Goal: Task Accomplishment & Management: Complete application form

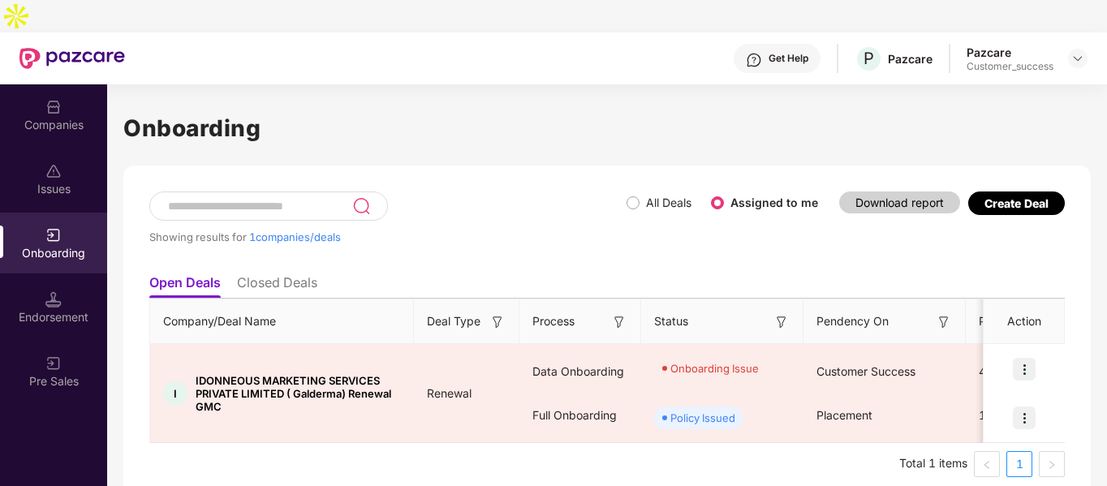
click at [602, 221] on div "Showing results for 1 companies/deals" at bounding box center [387, 229] width 477 height 75
click at [54, 117] on div "Companies" at bounding box center [53, 125] width 107 height 16
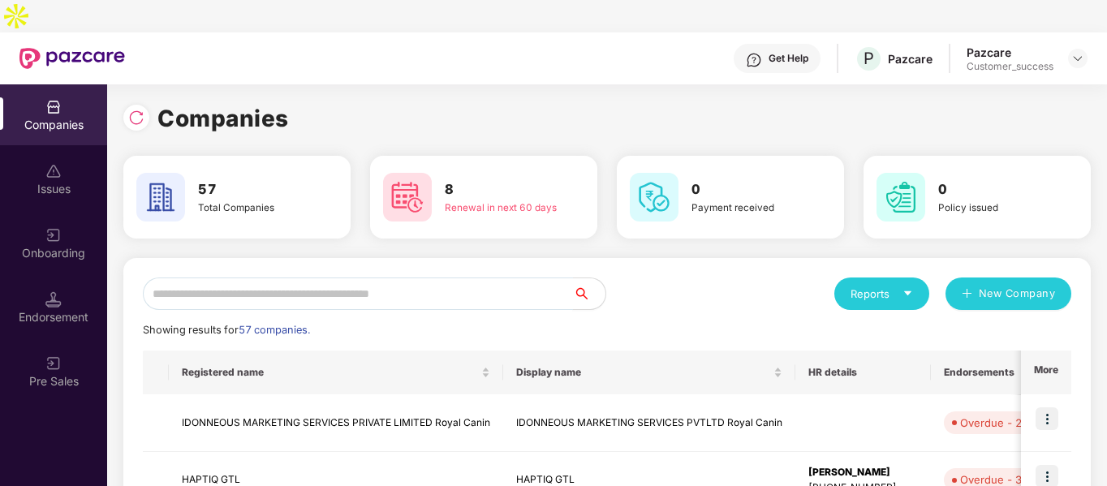
click at [351, 278] on input "text" at bounding box center [358, 294] width 430 height 32
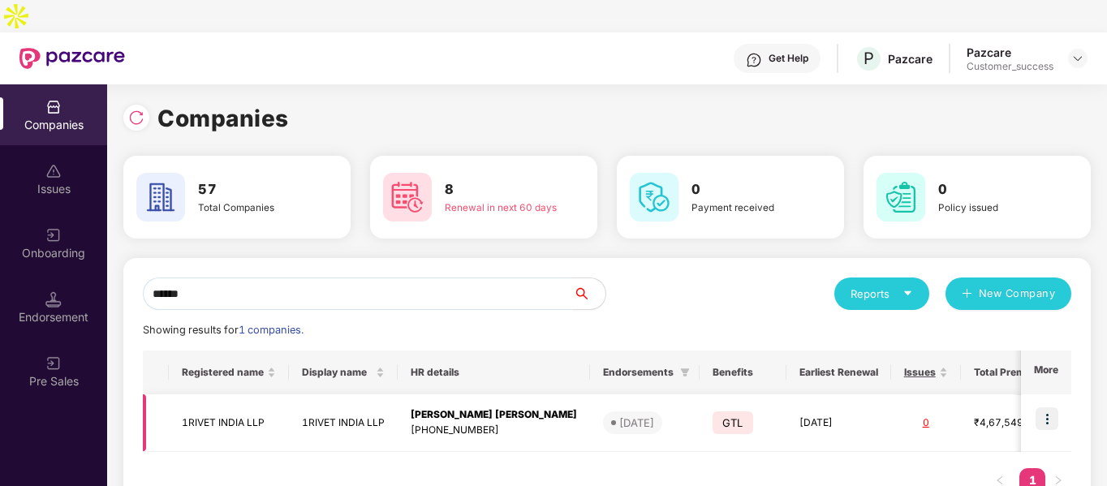
type input "******"
click at [1044, 408] on img at bounding box center [1047, 419] width 23 height 23
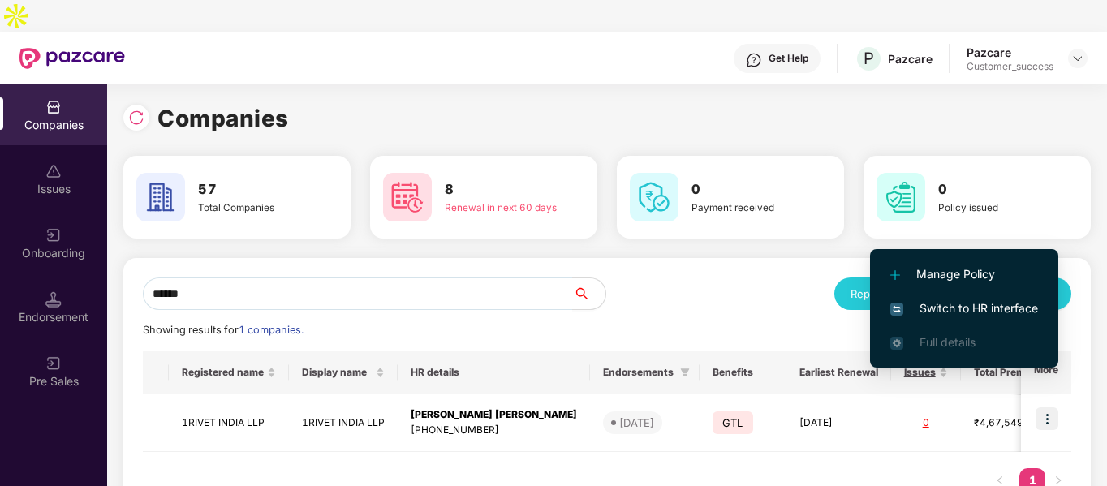
click at [907, 294] on li "Switch to HR interface" at bounding box center [964, 308] width 188 height 34
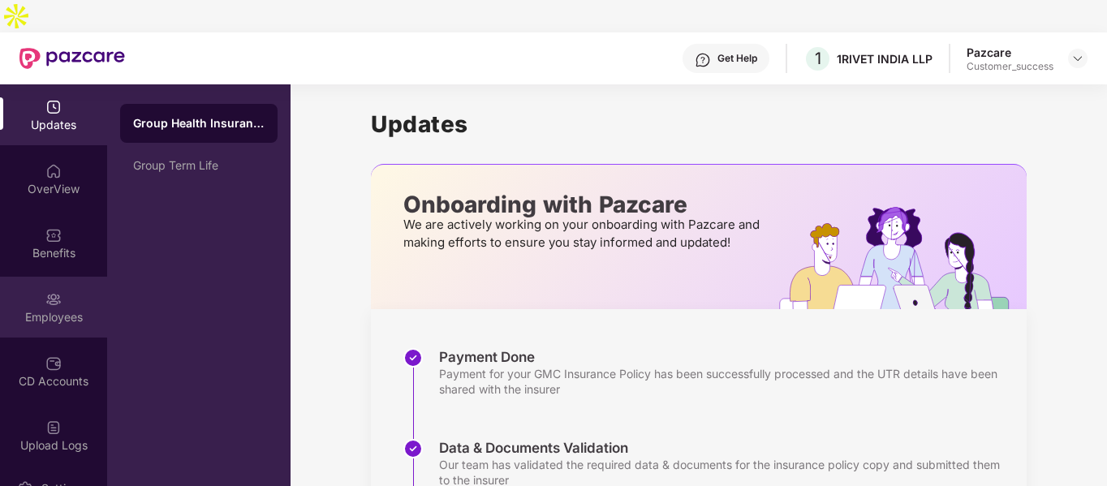
click at [36, 294] on div "Employees" at bounding box center [53, 307] width 107 height 61
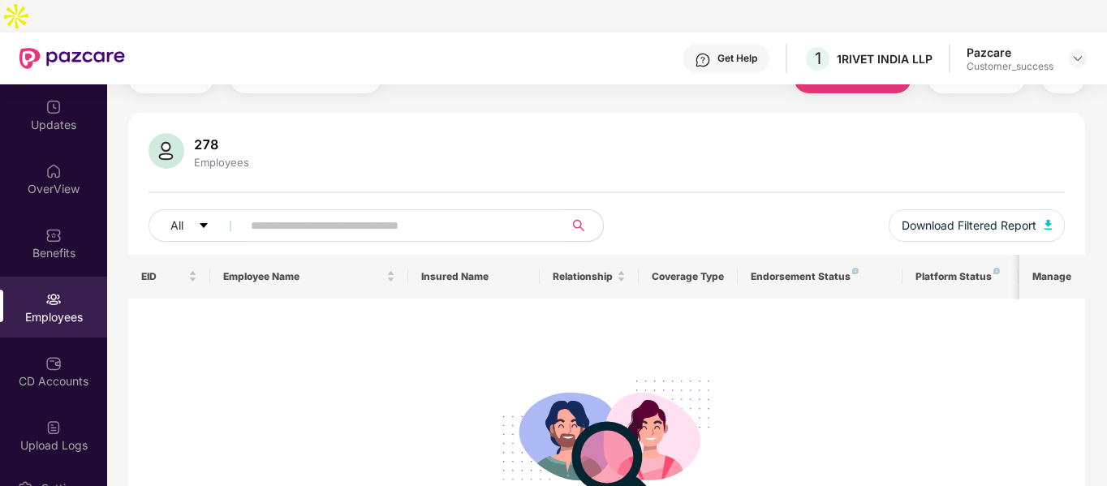
scroll to position [44, 0]
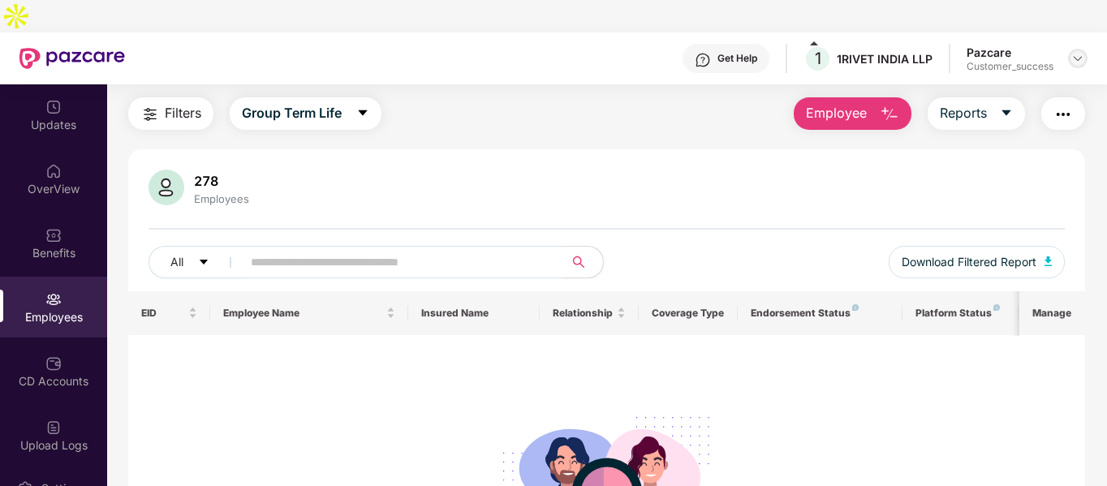
click at [1081, 52] on img at bounding box center [1078, 58] width 13 height 13
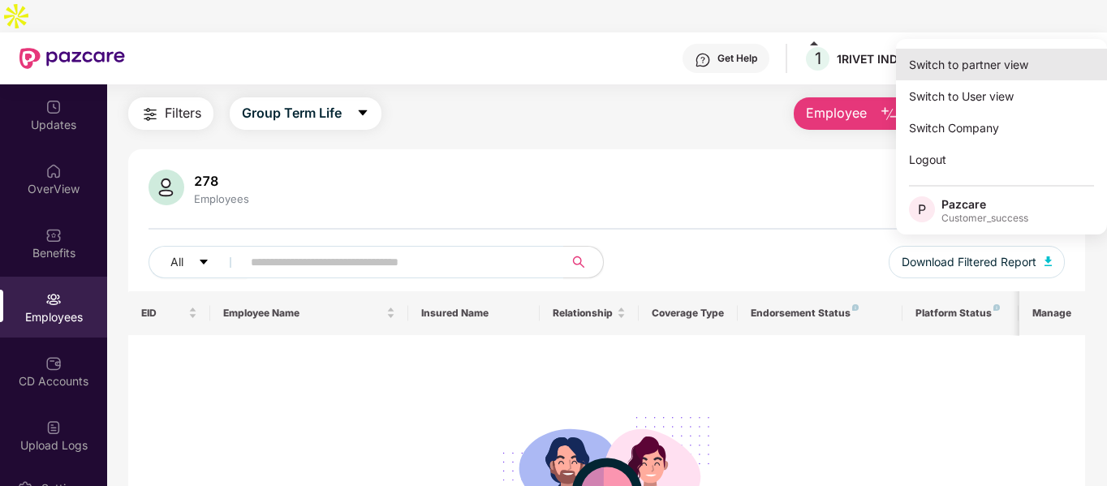
click at [1010, 59] on div "Switch to partner view" at bounding box center [1001, 65] width 211 height 32
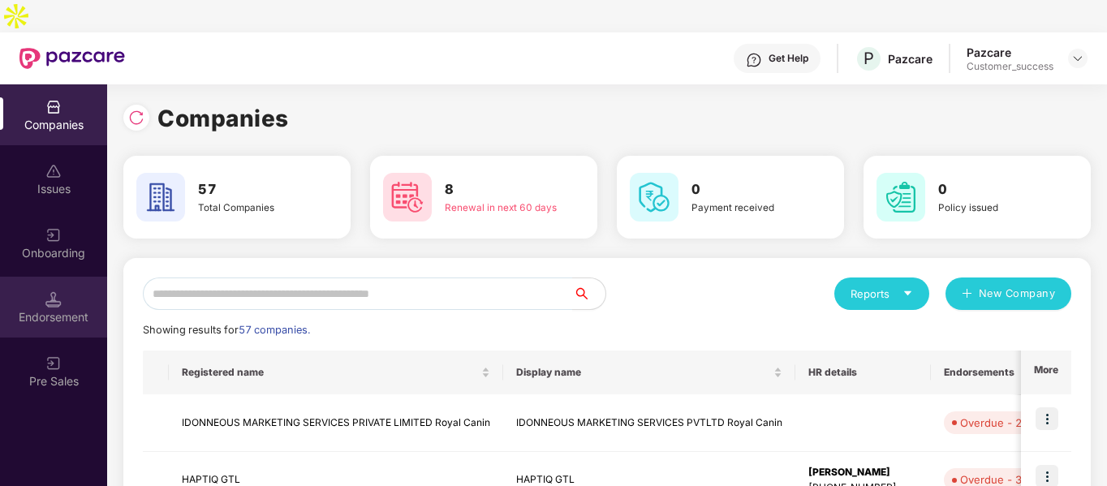
click at [79, 277] on div "Endorsement" at bounding box center [53, 307] width 107 height 61
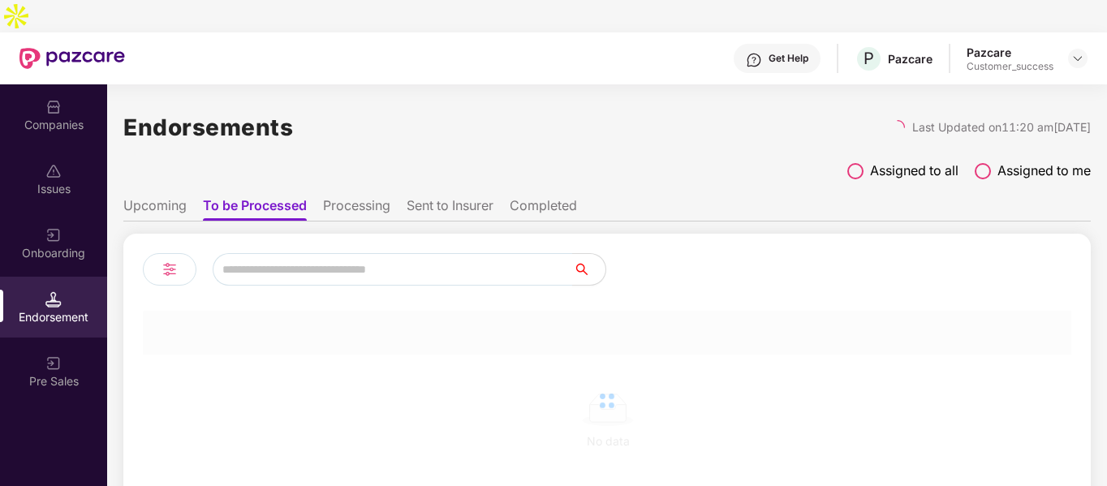
click at [78, 213] on div "Onboarding" at bounding box center [53, 243] width 107 height 61
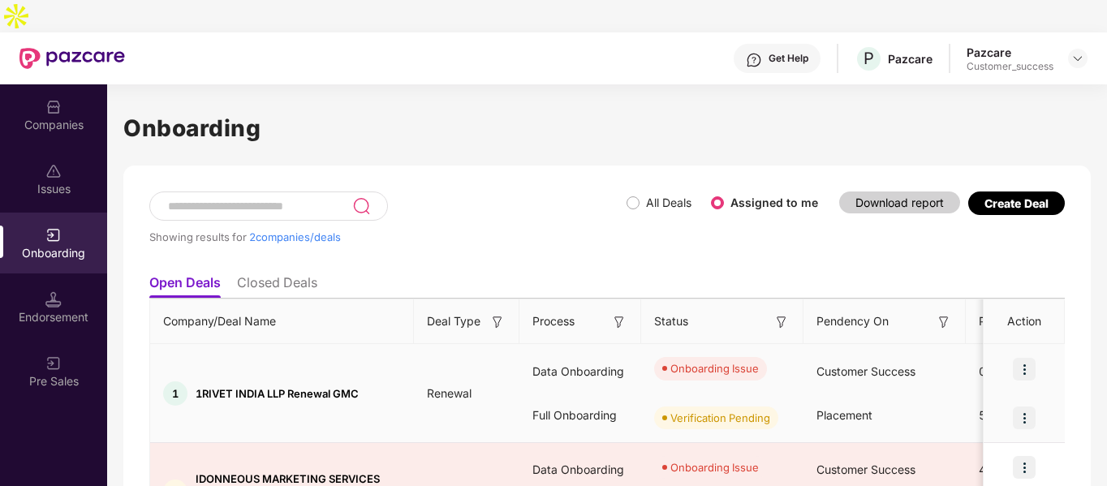
click at [1021, 358] on img at bounding box center [1024, 369] width 23 height 23
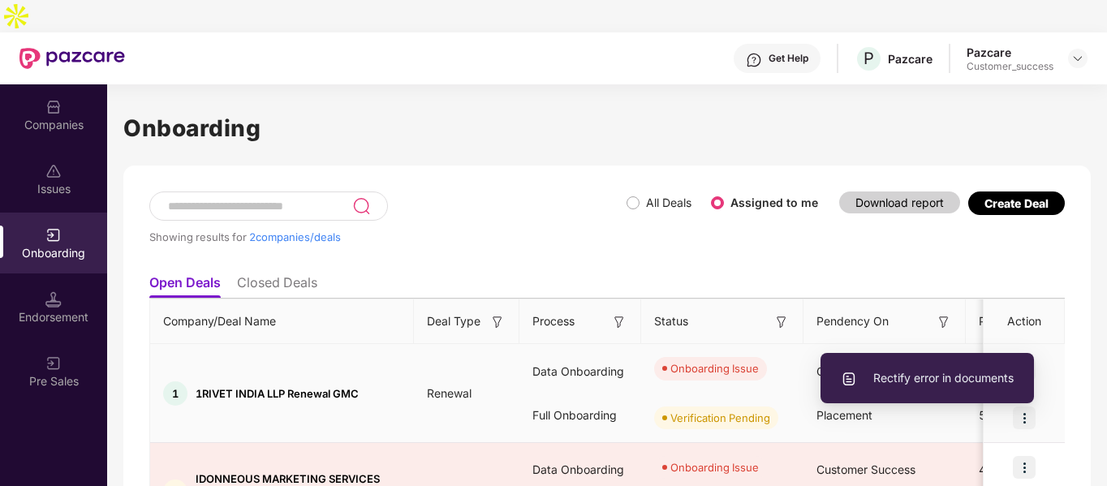
click at [938, 369] on span "Rectify error in documents" at bounding box center [927, 378] width 173 height 18
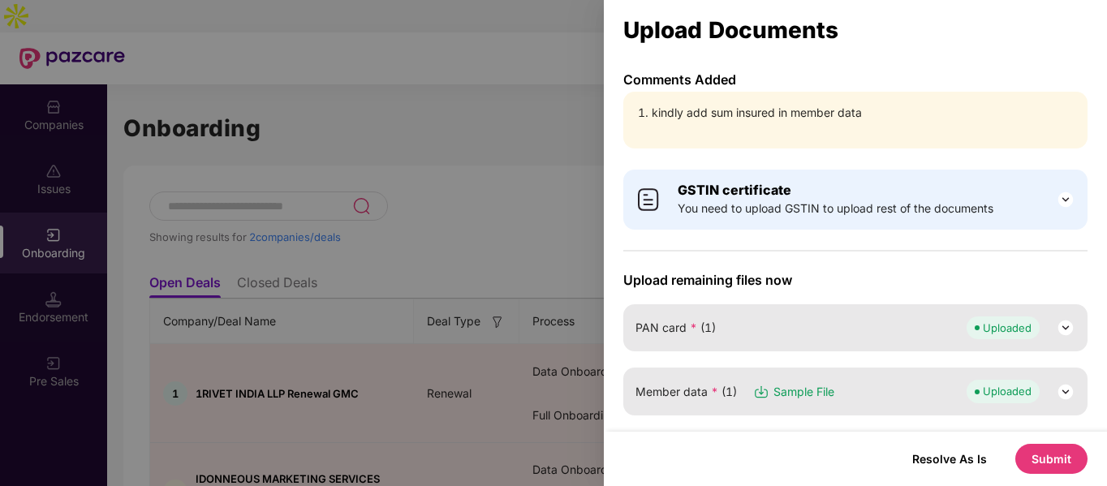
click at [968, 382] on span "Uploaded" at bounding box center [1003, 391] width 73 height 23
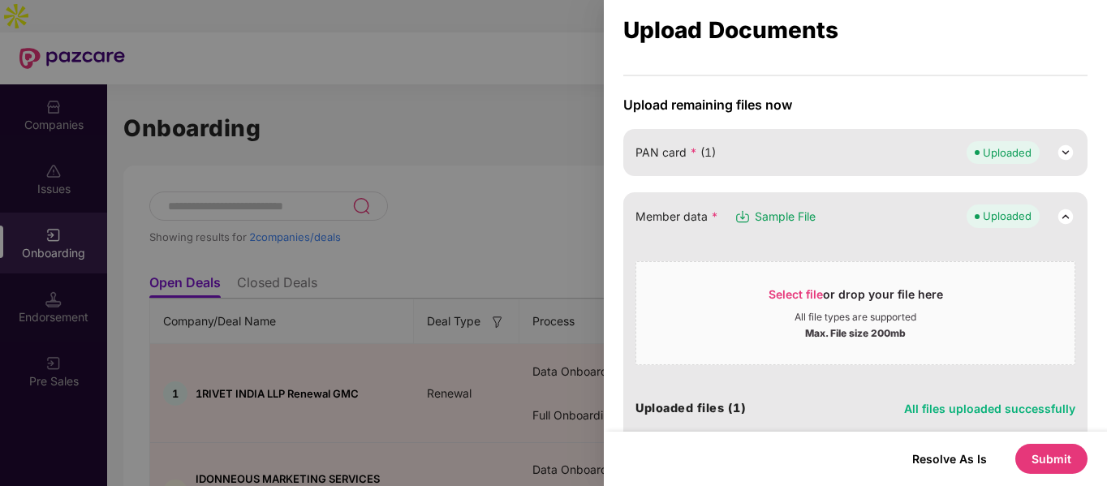
scroll to position [262, 0]
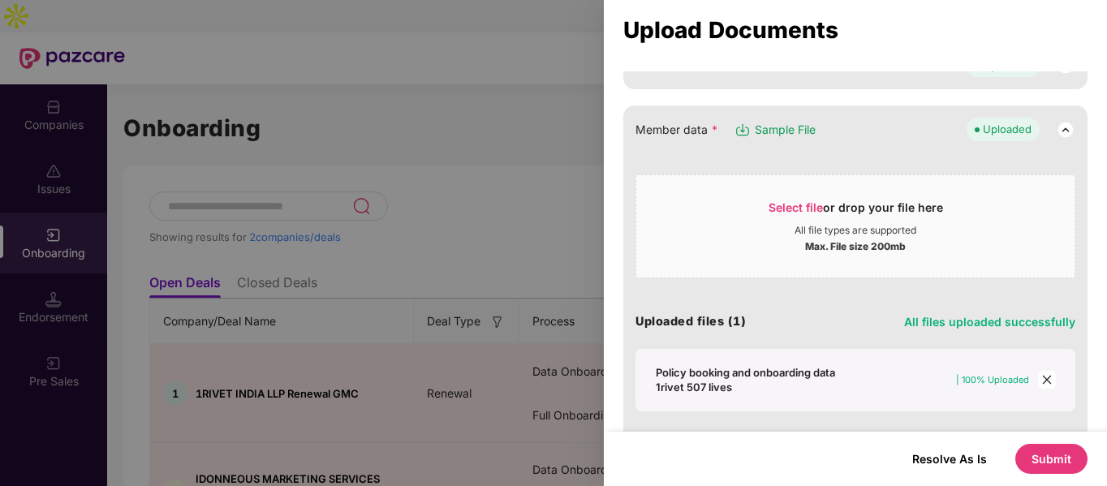
click at [1045, 382] on icon "close" at bounding box center [1047, 379] width 11 height 11
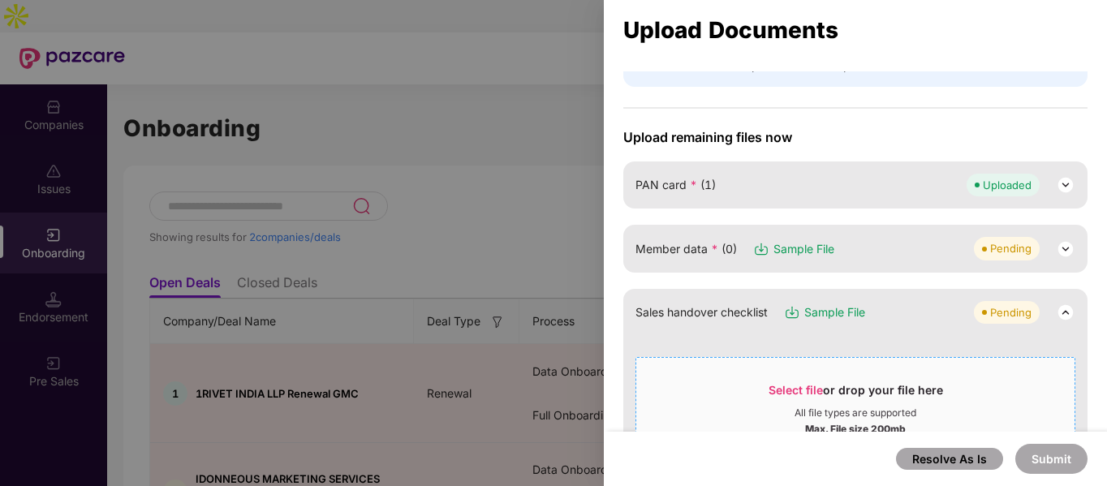
scroll to position [140, 0]
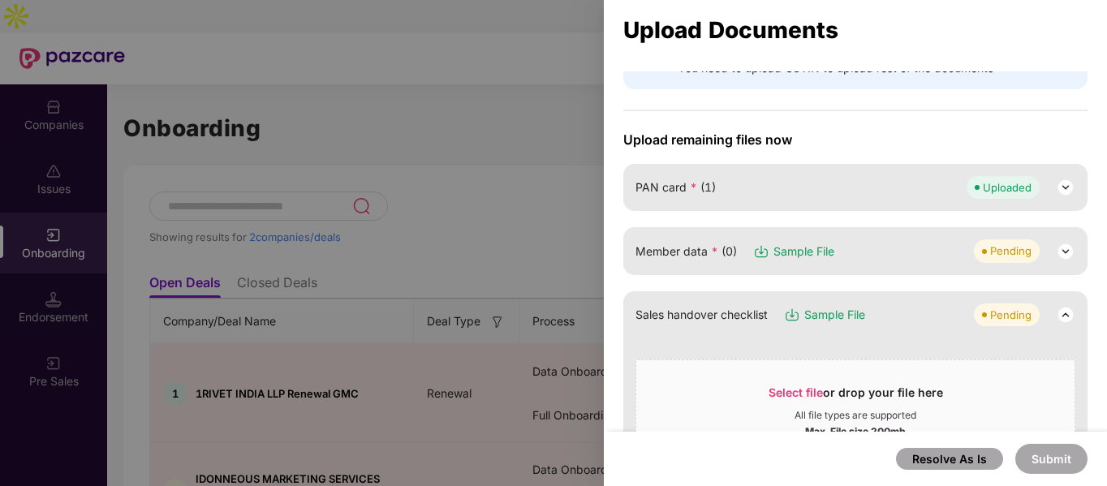
click at [1070, 249] on img at bounding box center [1065, 251] width 19 height 19
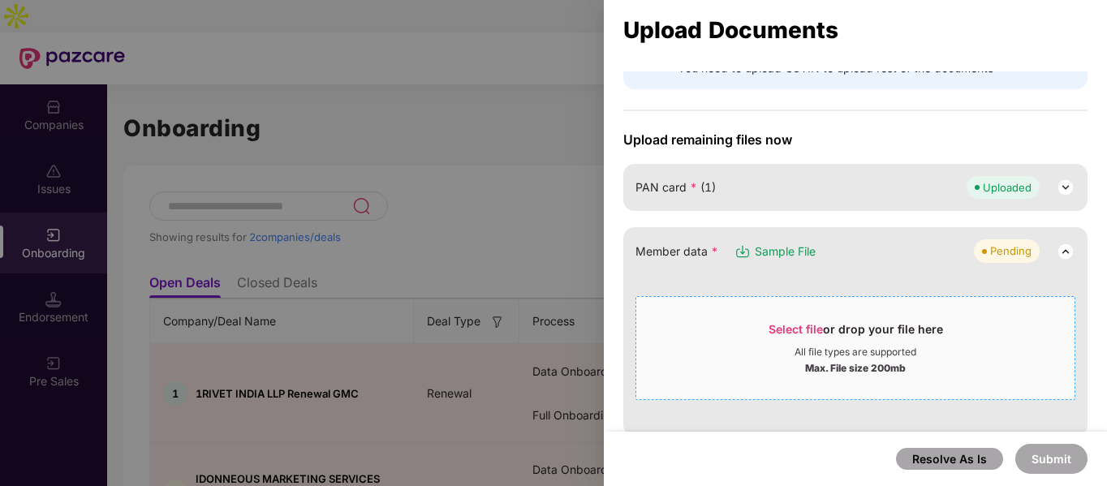
click at [839, 343] on div "Select file or drop your file here" at bounding box center [856, 333] width 175 height 24
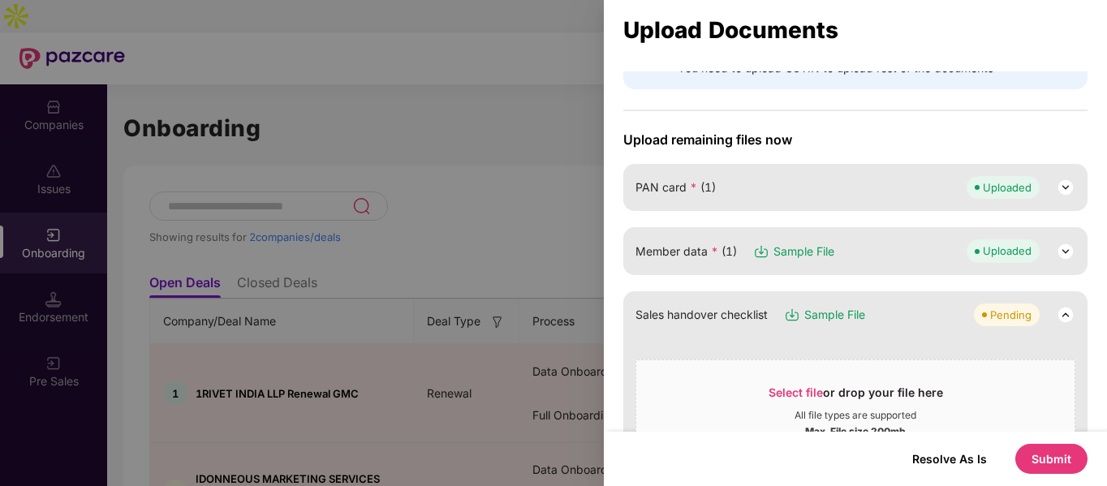
click at [1042, 452] on button "Submit" at bounding box center [1052, 459] width 72 height 30
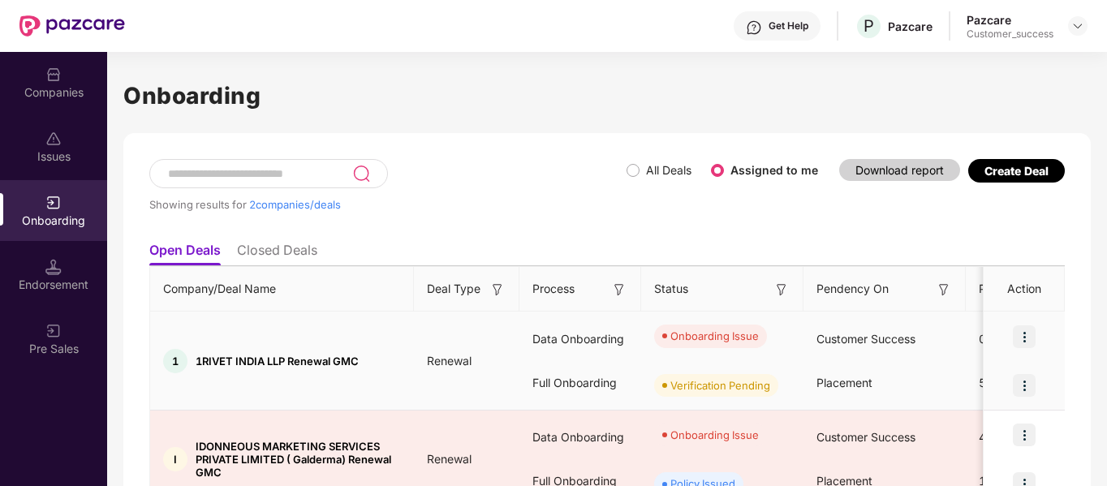
scroll to position [84, 0]
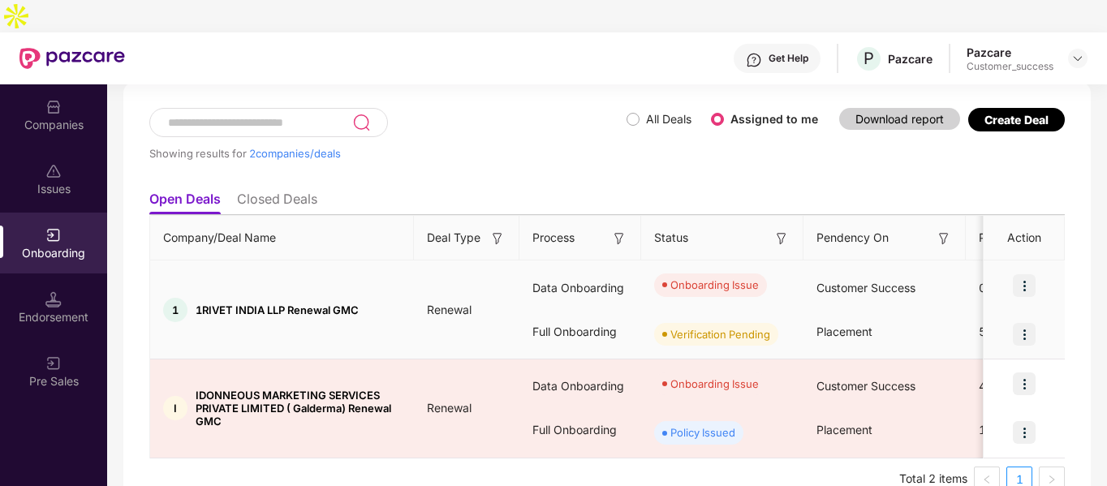
click at [1023, 274] on img at bounding box center [1024, 285] width 23 height 23
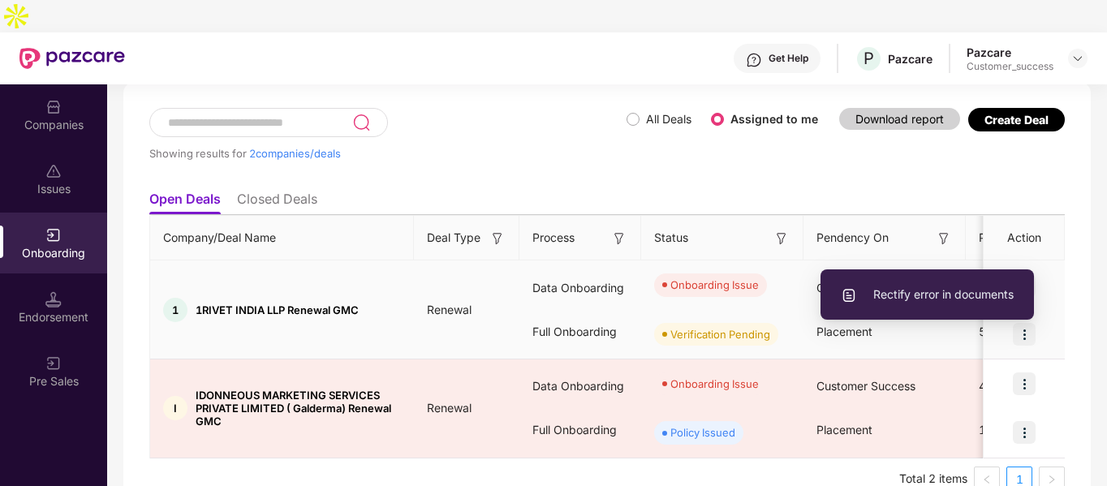
click at [938, 291] on span "Rectify error in documents" at bounding box center [927, 295] width 173 height 18
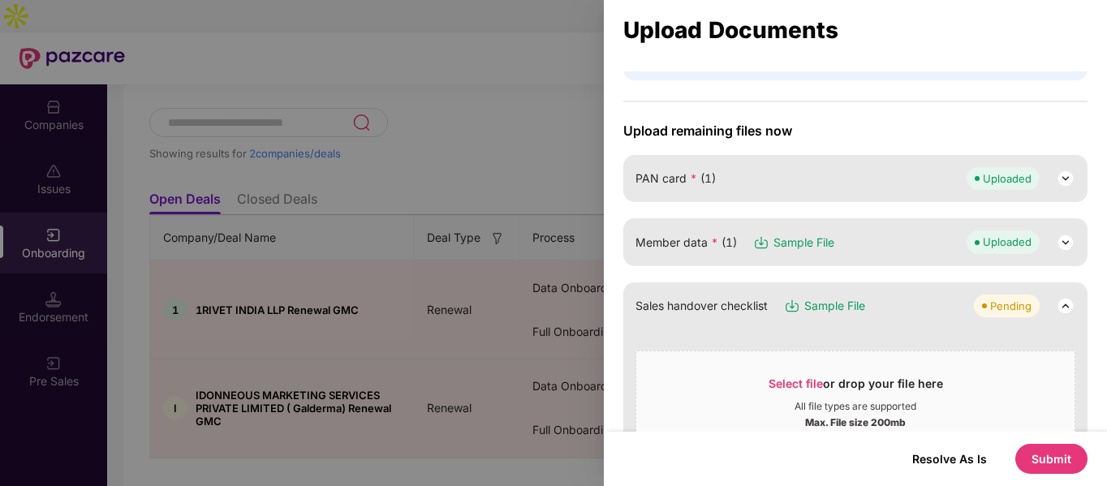
scroll to position [177, 0]
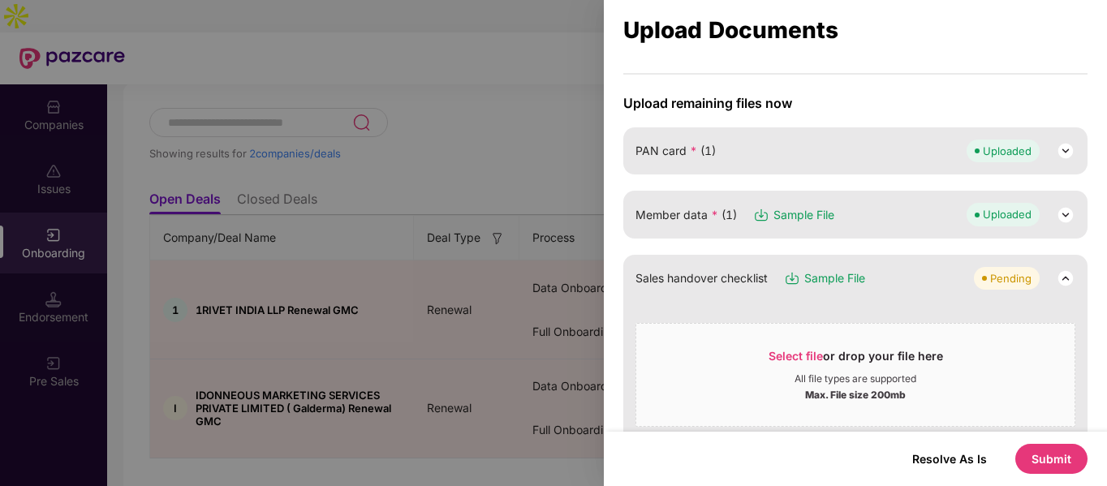
click at [1056, 210] on img at bounding box center [1065, 214] width 19 height 19
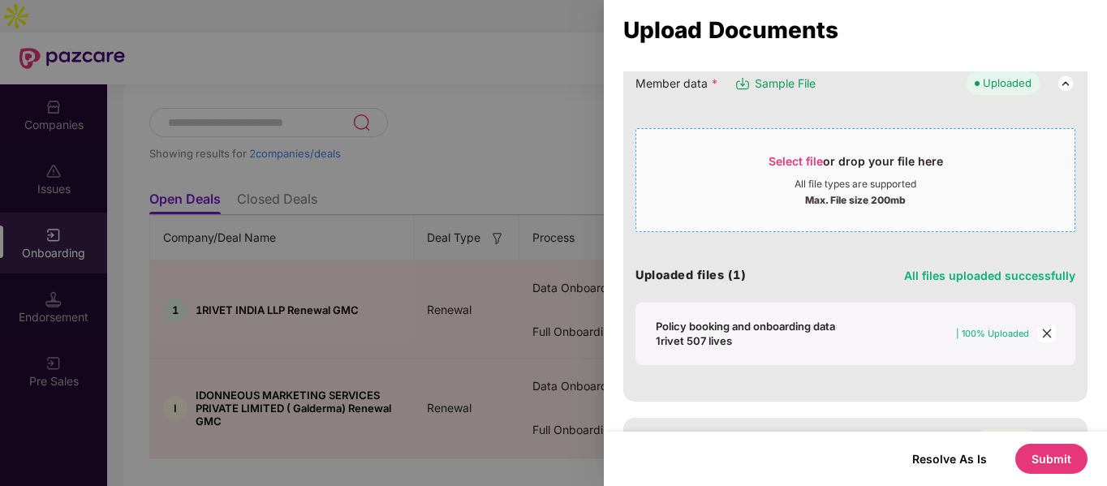
scroll to position [310, 0]
click at [1042, 334] on icon "close" at bounding box center [1047, 331] width 11 height 11
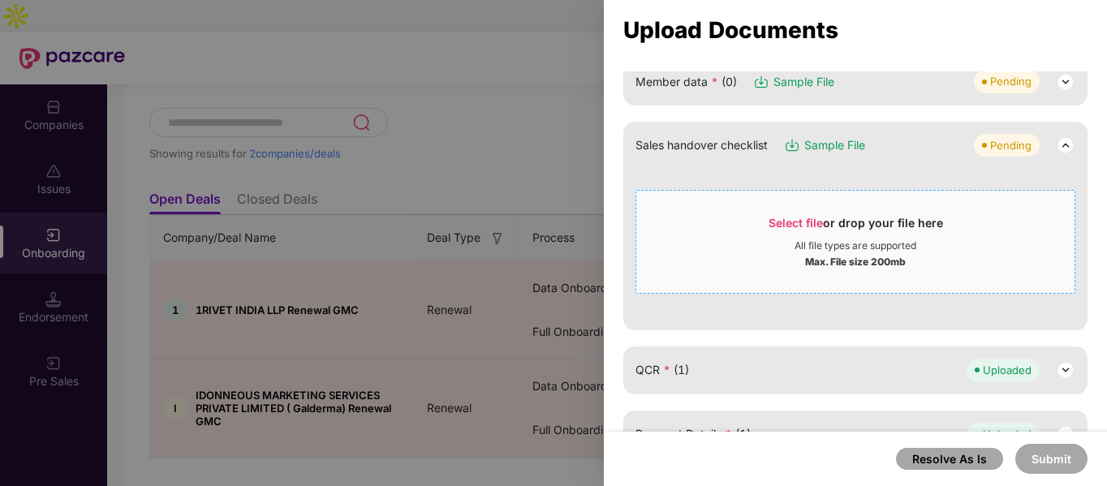
click at [903, 227] on div "Select file or drop your file here" at bounding box center [856, 227] width 175 height 24
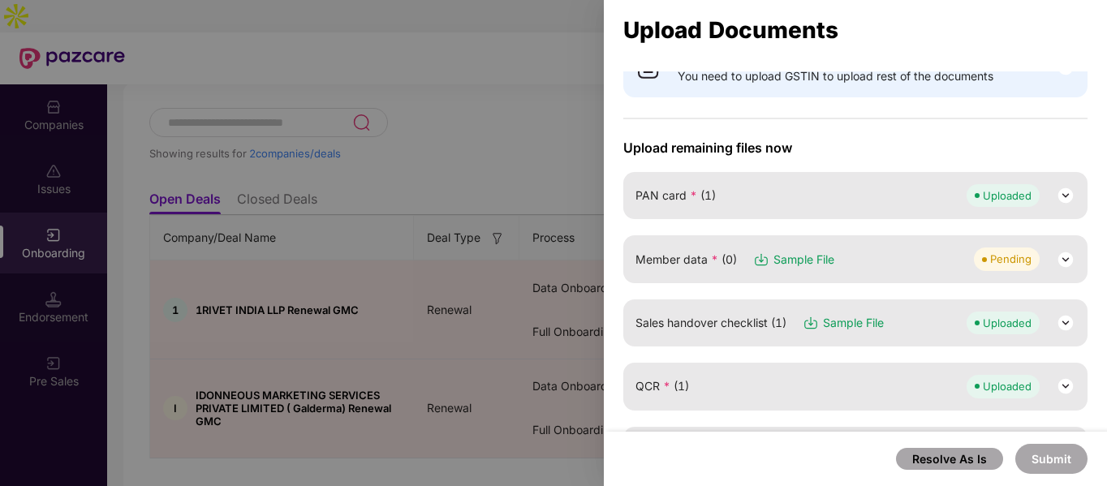
scroll to position [132, 0]
click at [1060, 262] on img at bounding box center [1065, 260] width 19 height 19
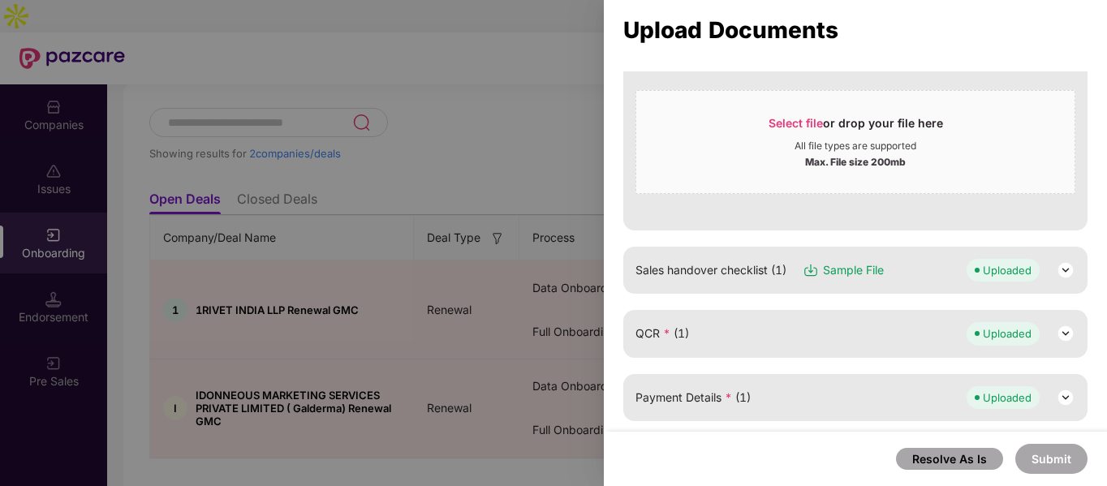
scroll to position [348, 0]
click at [841, 133] on div "Select file or drop your file here" at bounding box center [856, 126] width 175 height 24
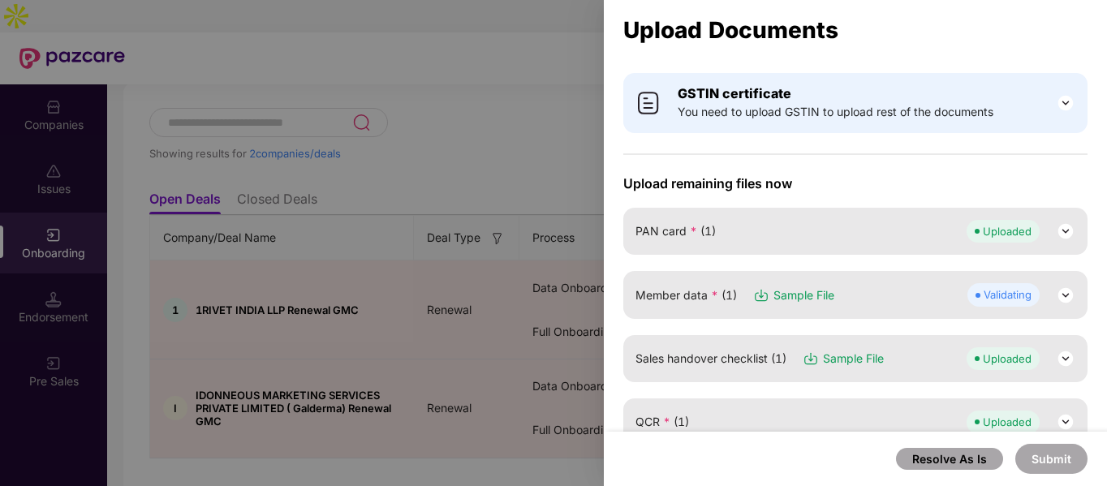
scroll to position [97, 0]
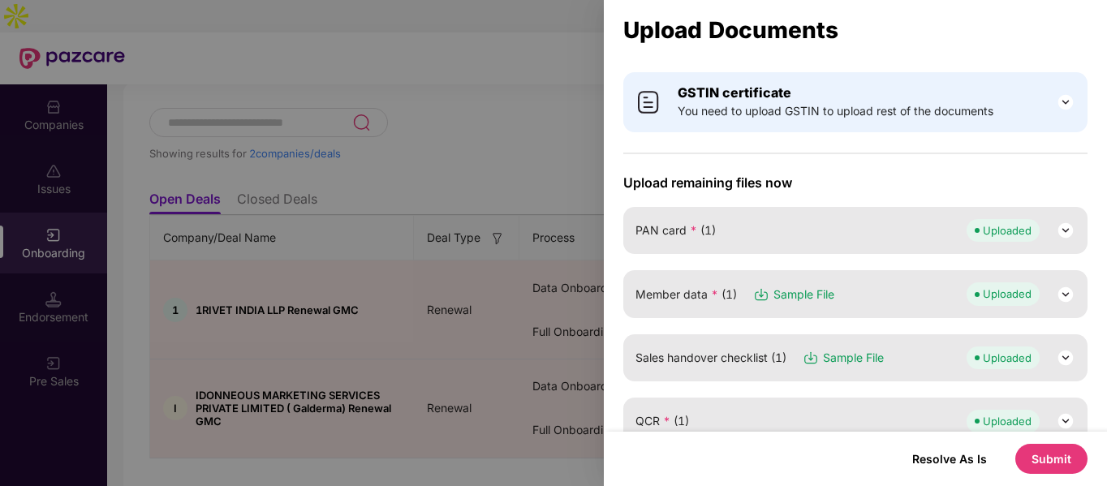
click at [1054, 451] on button "Submit" at bounding box center [1052, 459] width 72 height 30
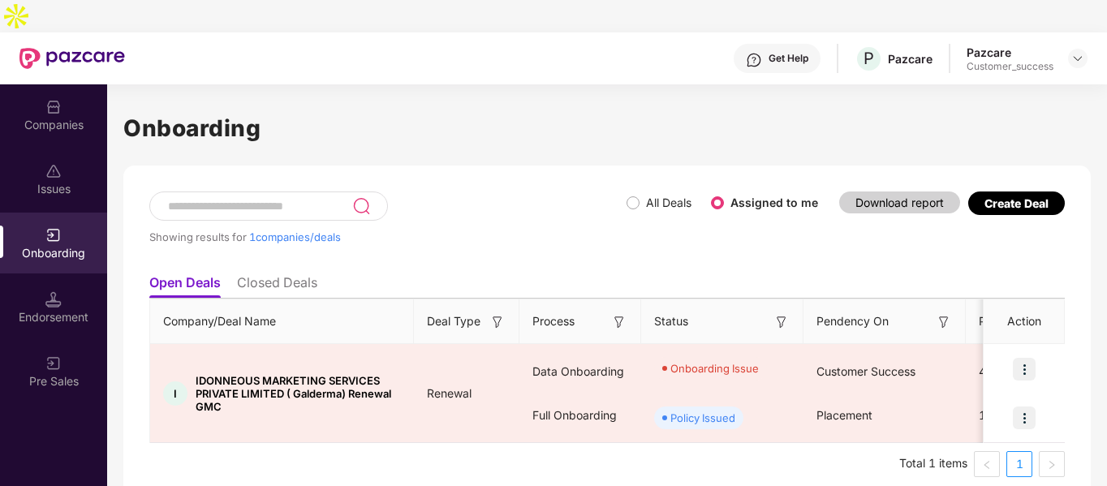
scroll to position [0, 0]
